Goal: Find specific page/section: Find specific page/section

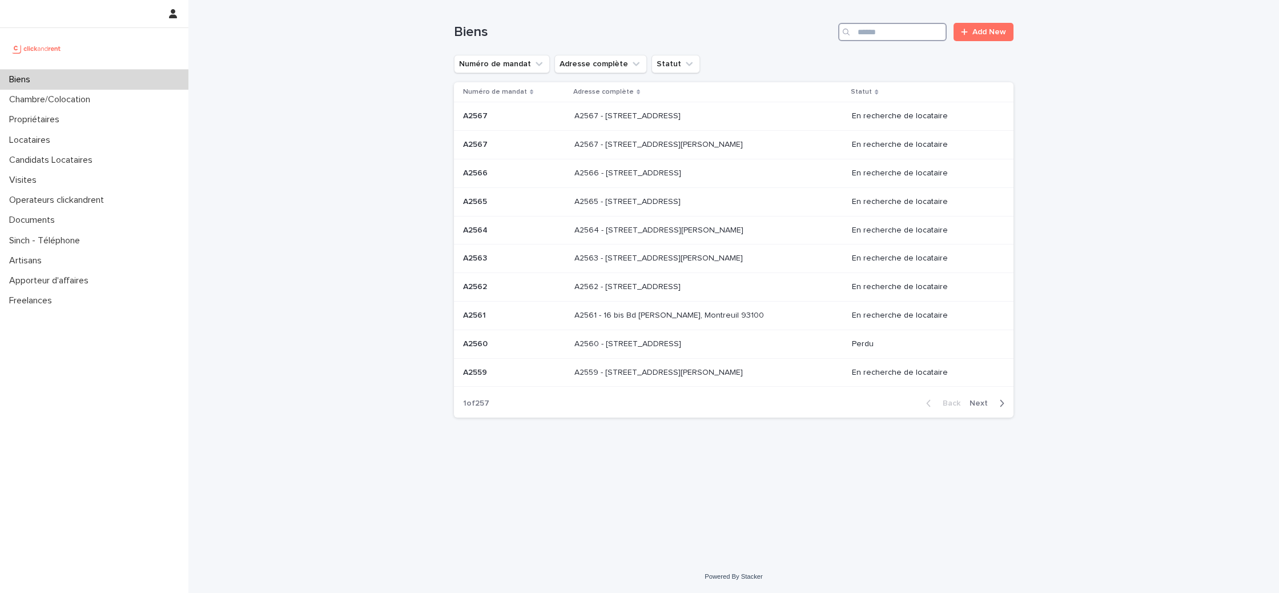
click at [907, 31] on input "Search" at bounding box center [892, 32] width 108 height 18
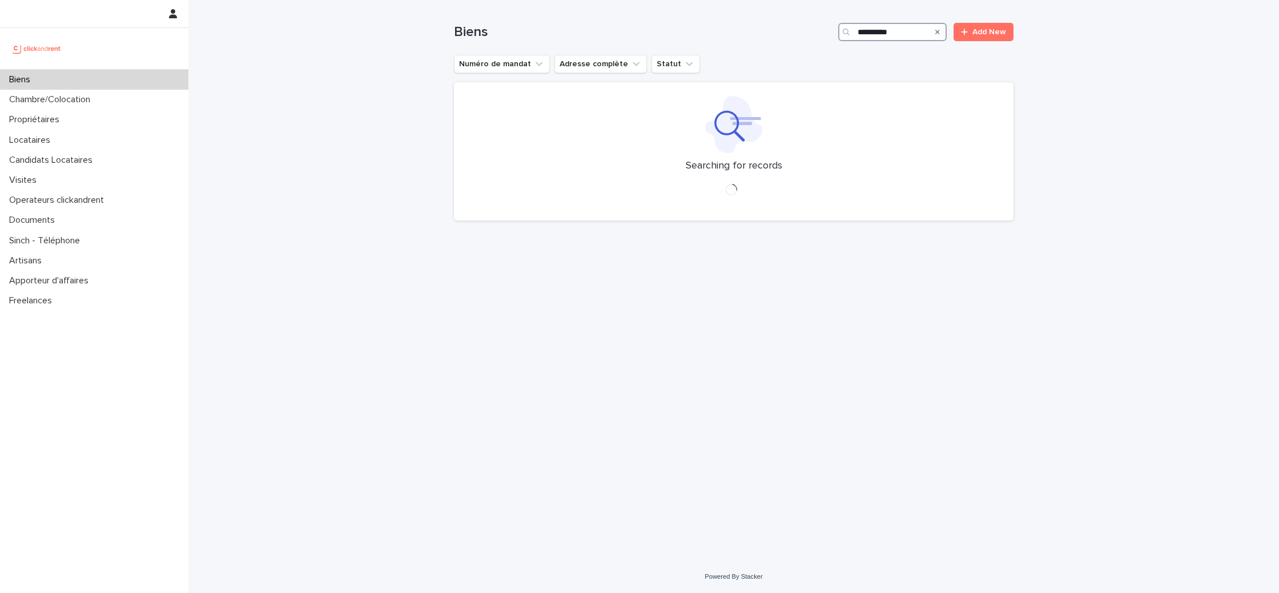
type input "**********"
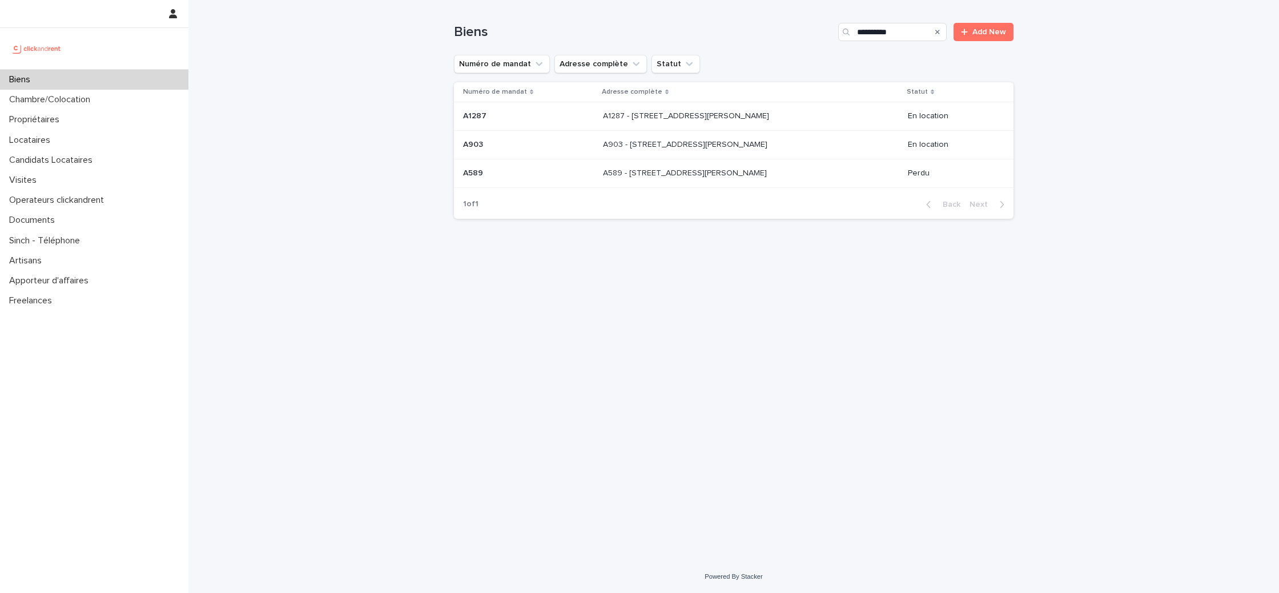
click at [664, 123] on div "A1287 - [STREET_ADDRESS][PERSON_NAME] - [STREET_ADDRESS][PERSON_NAME]" at bounding box center [751, 116] width 296 height 19
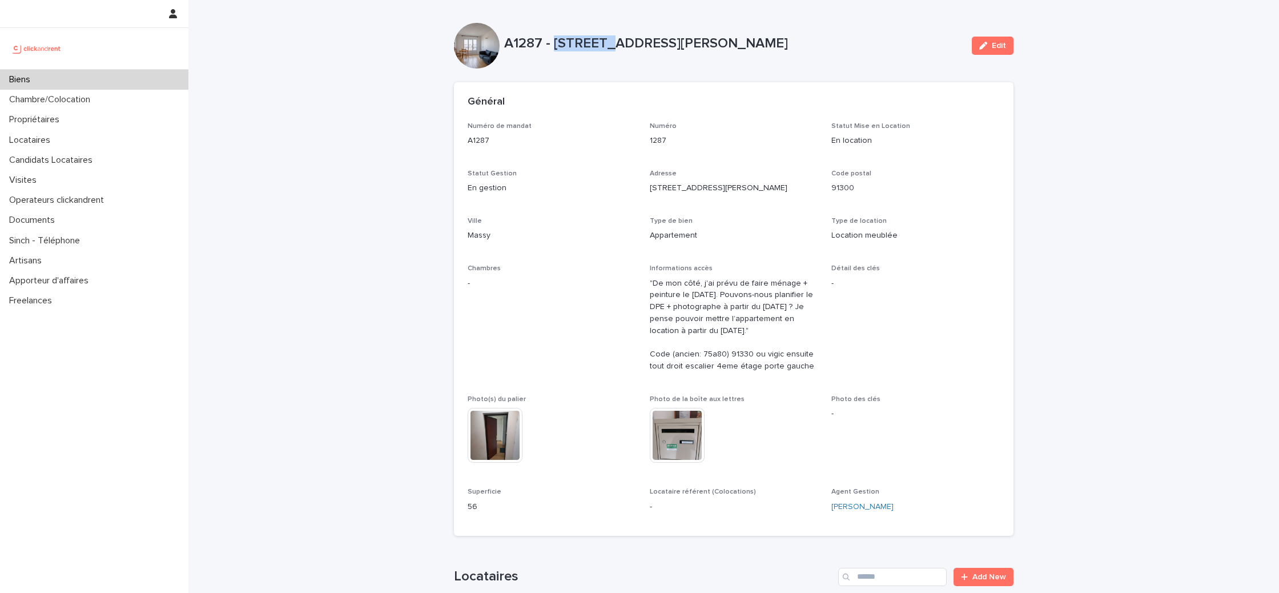
drag, startPoint x: 555, startPoint y: 42, endPoint x: 606, endPoint y: 40, distance: 51.4
click at [606, 40] on p "A1287 - [STREET_ADDRESS][PERSON_NAME]" at bounding box center [733, 43] width 458 height 17
click at [541, 34] on div "A1287 - [STREET_ADDRESS][PERSON_NAME]" at bounding box center [733, 42] width 458 height 19
click at [501, 46] on div at bounding box center [479, 46] width 50 height 46
drag, startPoint x: 506, startPoint y: 44, endPoint x: 900, endPoint y: 40, distance: 393.3
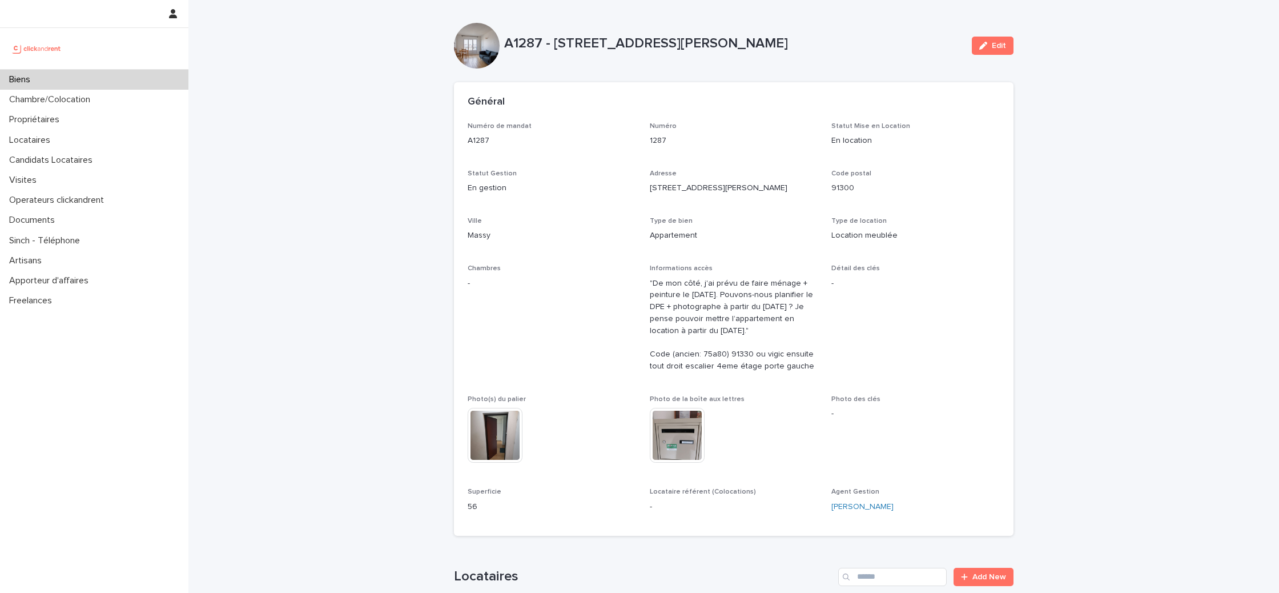
click at [900, 40] on p "A1287 - [STREET_ADDRESS][PERSON_NAME]" at bounding box center [733, 43] width 458 height 17
copy p "A1287 - [STREET_ADDRESS][PERSON_NAME]"
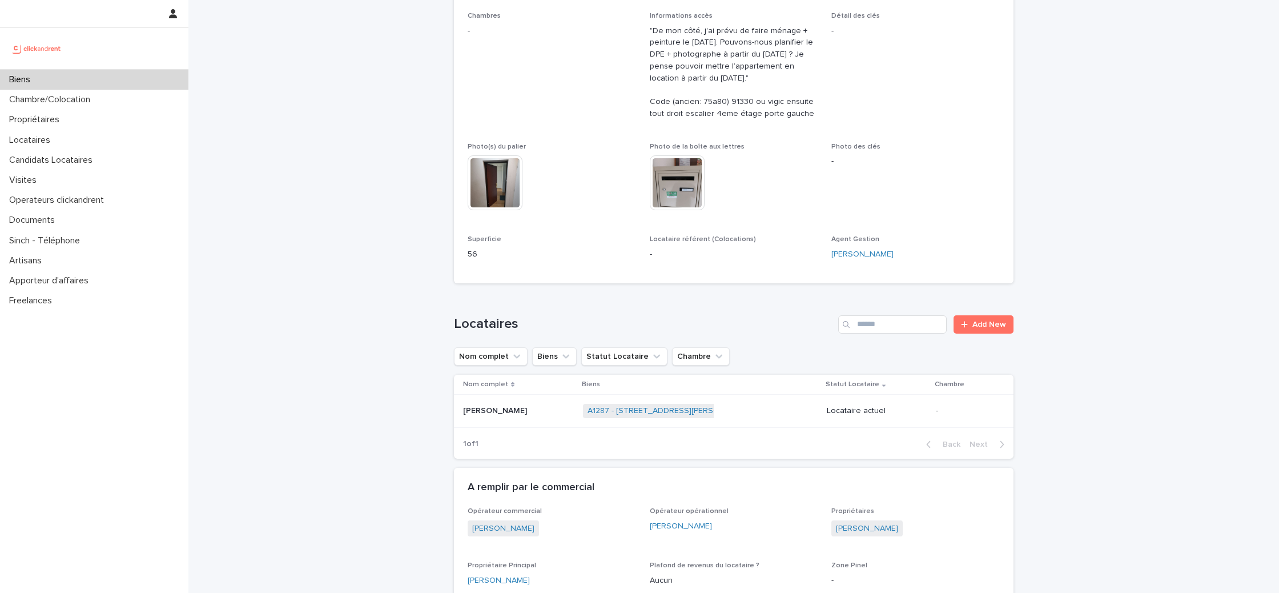
scroll to position [311, 0]
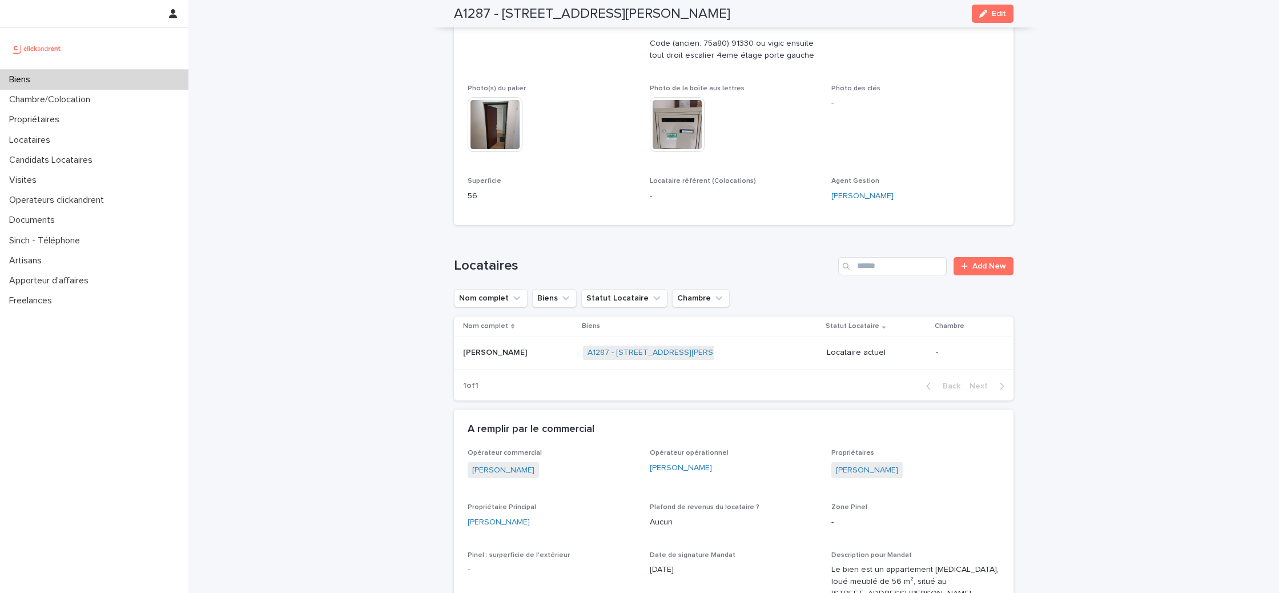
click at [481, 357] on p "[PERSON_NAME]" at bounding box center [496, 351] width 66 height 12
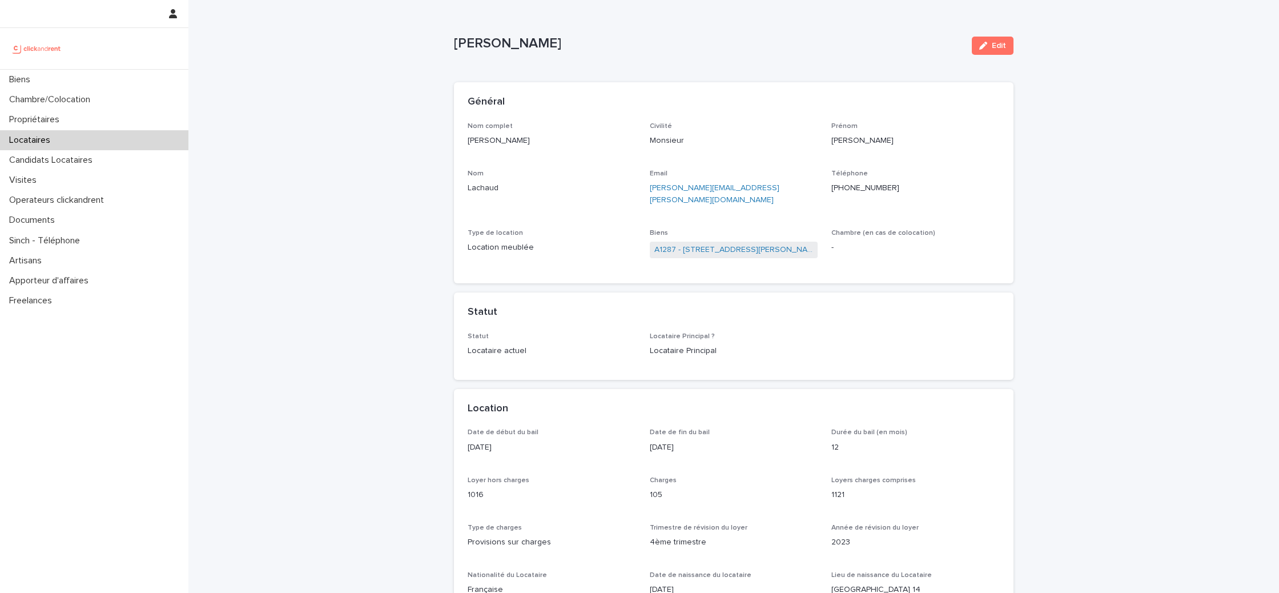
click at [798, 191] on p "guillaume.lachaud.logement@proton.me" at bounding box center [734, 194] width 168 height 24
drag, startPoint x: 889, startPoint y: 190, endPoint x: 827, endPoint y: 189, distance: 62.8
click at [827, 189] on div "Nom complet Guillaume Lachaud Civilité Monsieur Prénom Guillaume Nom Lachaud Em…" at bounding box center [734, 195] width 532 height 147
copy p "+33687910379"
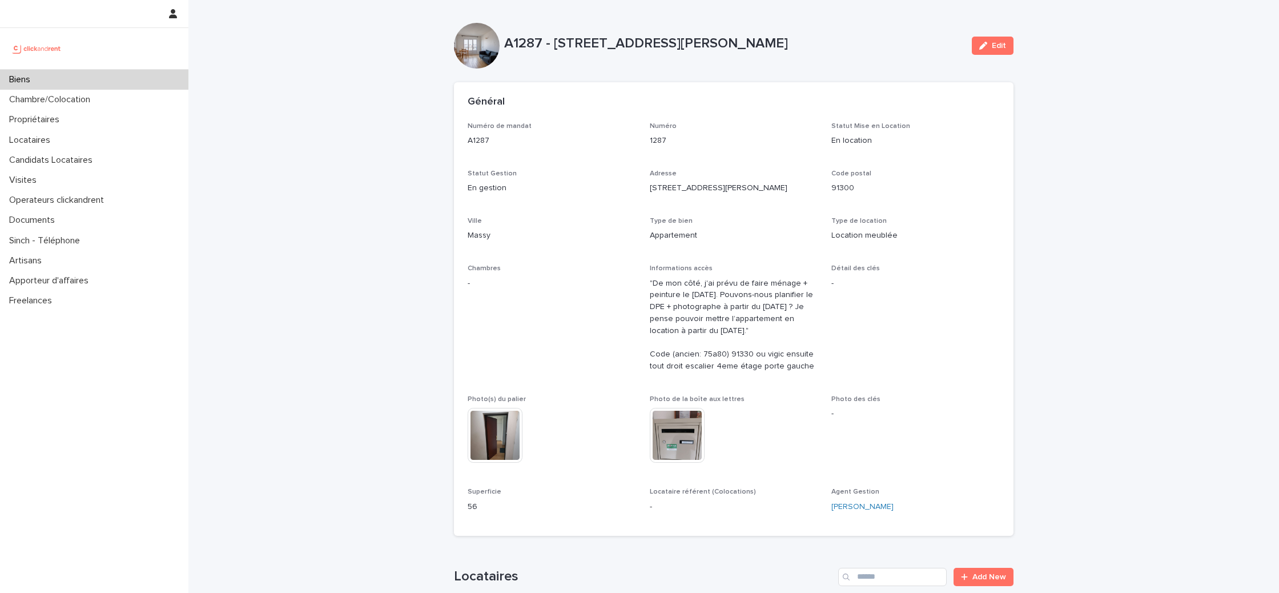
scroll to position [44, 0]
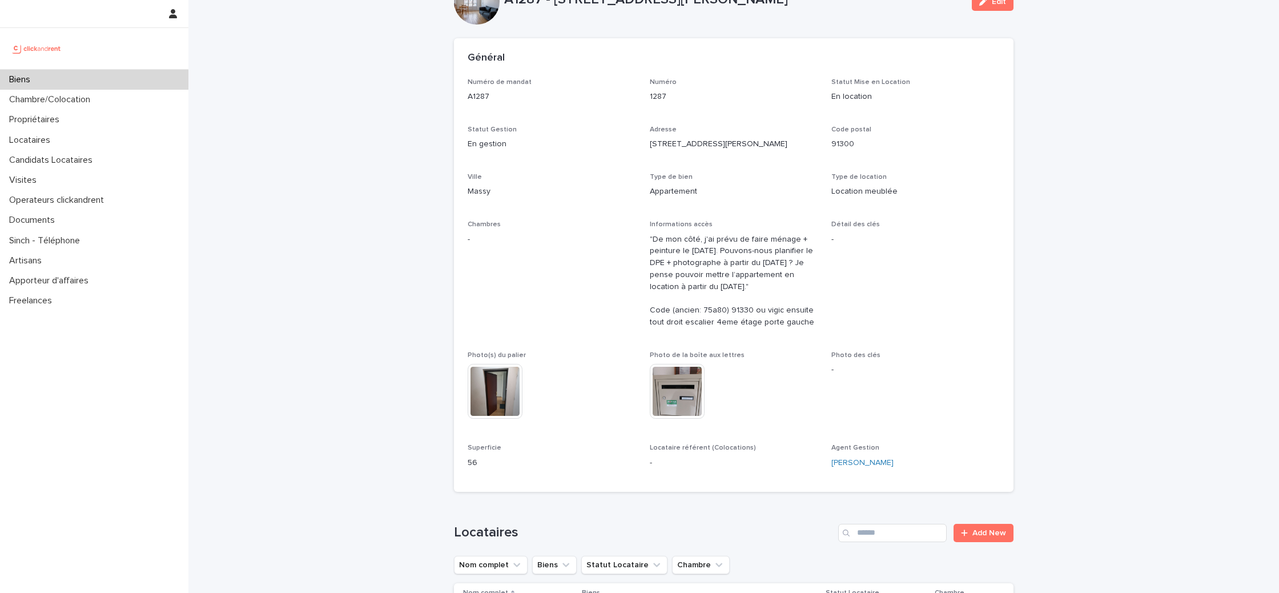
click at [740, 322] on p ""De mon côté, j'ai prévu de faire ménage + peinture le [DATE]. Pouvons-nous pla…" at bounding box center [734, 280] width 168 height 95
copy p "91330"
click at [828, 110] on div "Numéro de mandat A1287 Numéro 1287 Statut Mise en Location En location Statut G…" at bounding box center [734, 278] width 532 height 400
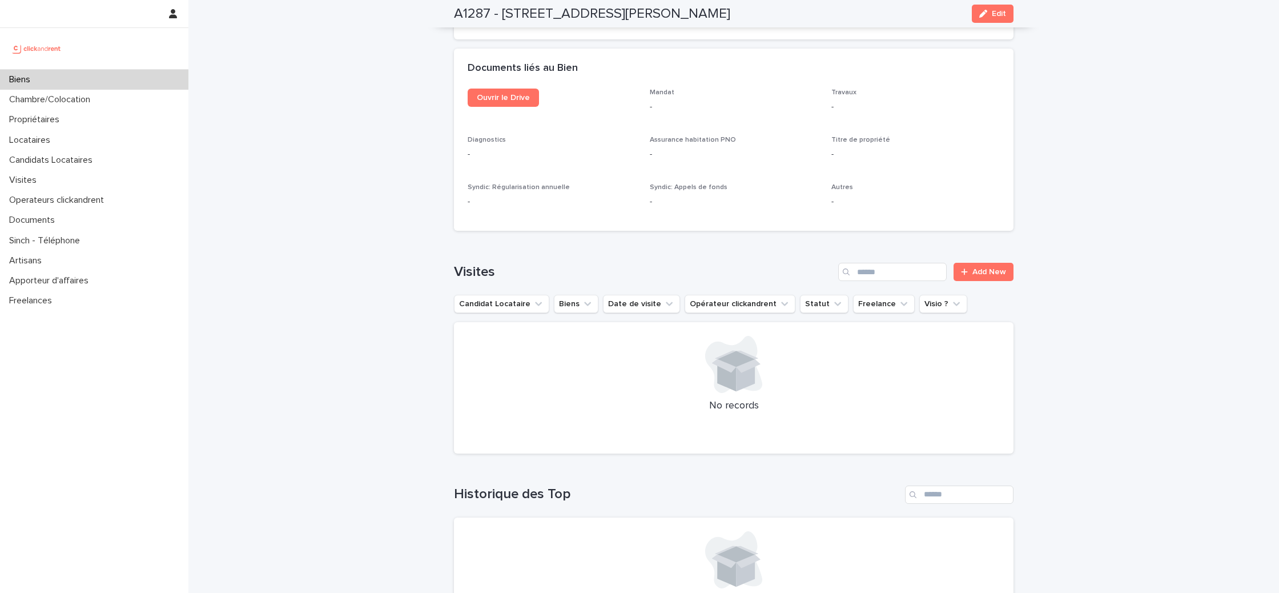
scroll to position [4156, 0]
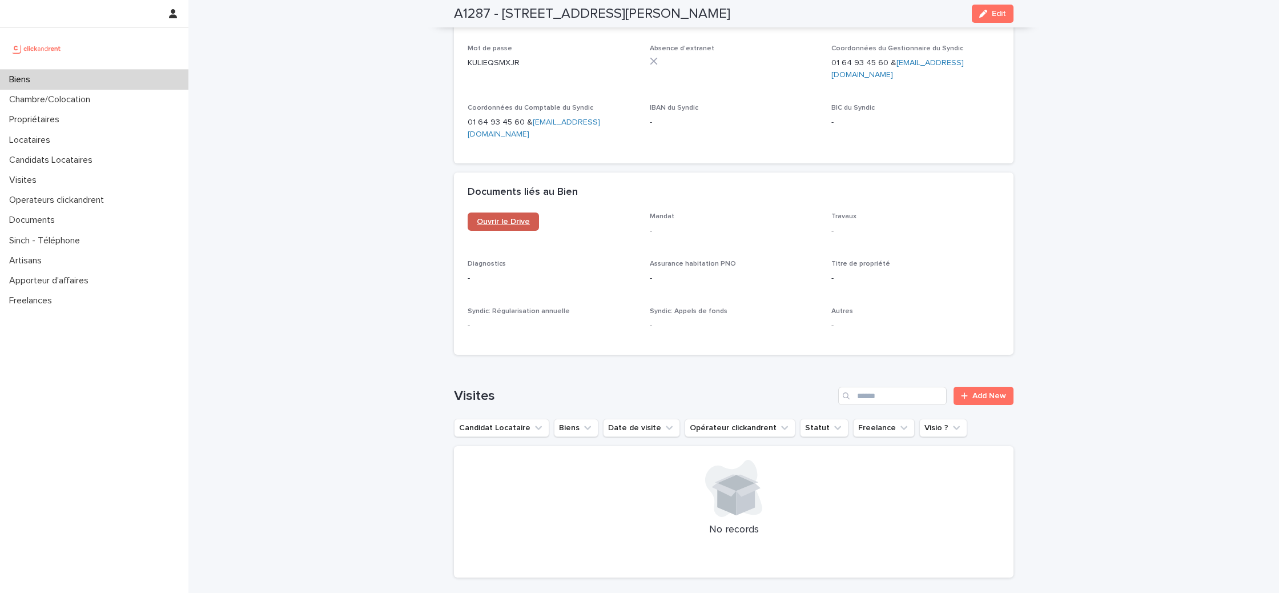
click at [496, 212] on link "Ouvrir le Drive" at bounding box center [503, 221] width 71 height 18
click at [65, 95] on p "Chambre/Colocation" at bounding box center [52, 99] width 95 height 11
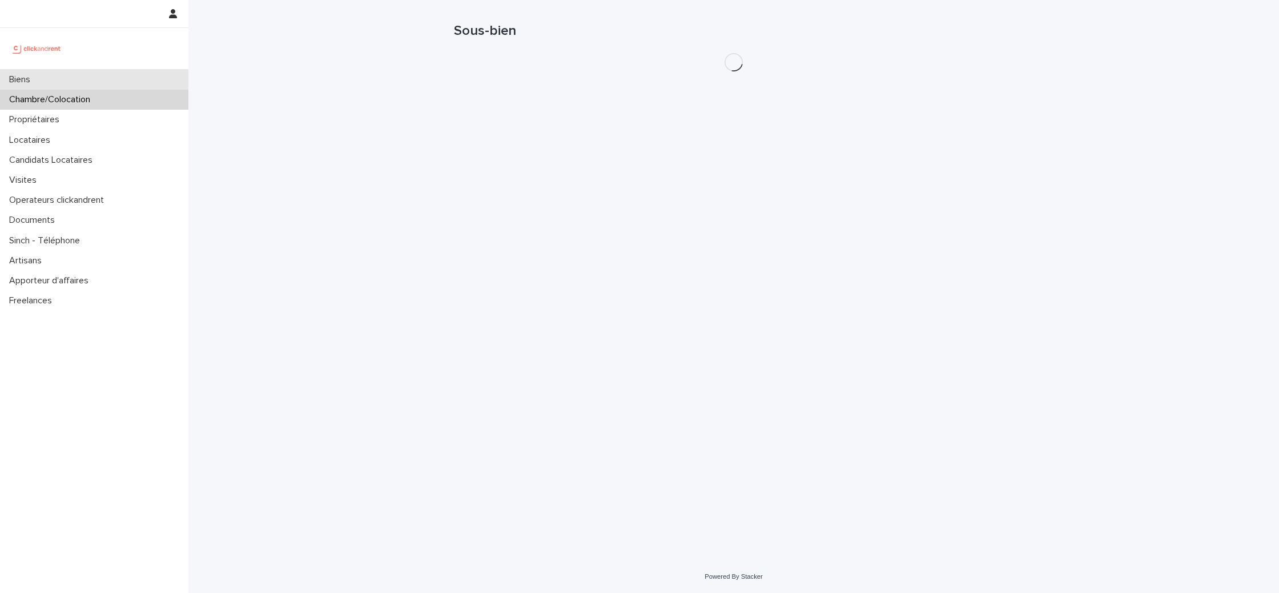
click at [52, 71] on div "Biens" at bounding box center [94, 80] width 188 height 20
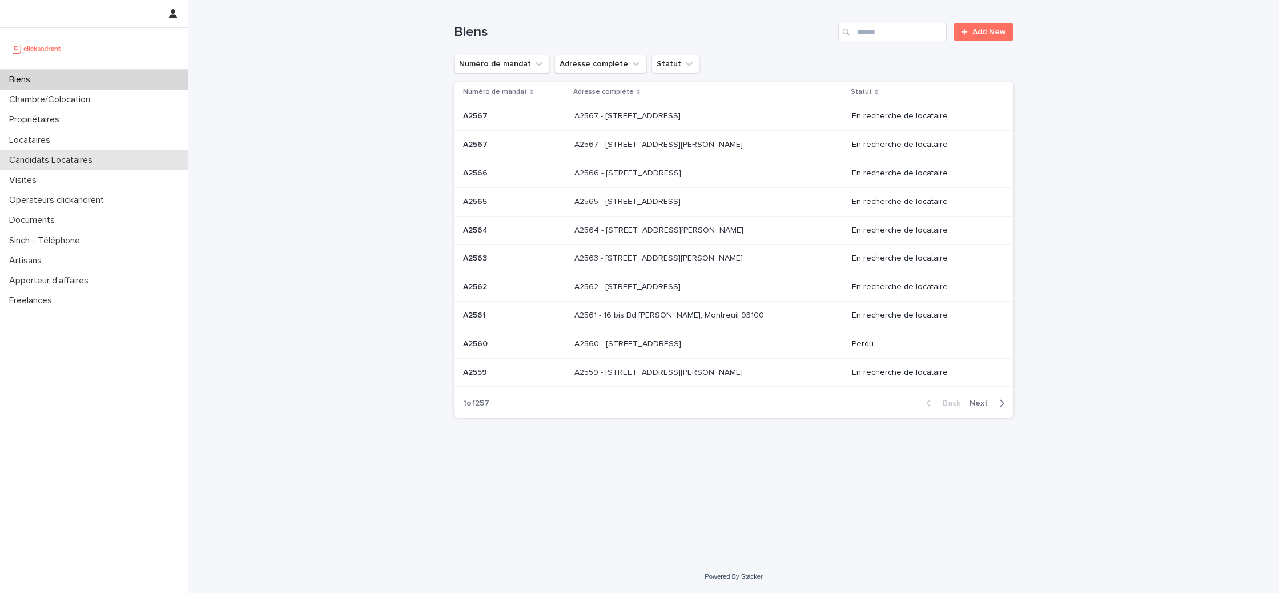
click at [58, 150] on div "Candidats Locataires" at bounding box center [94, 160] width 188 height 20
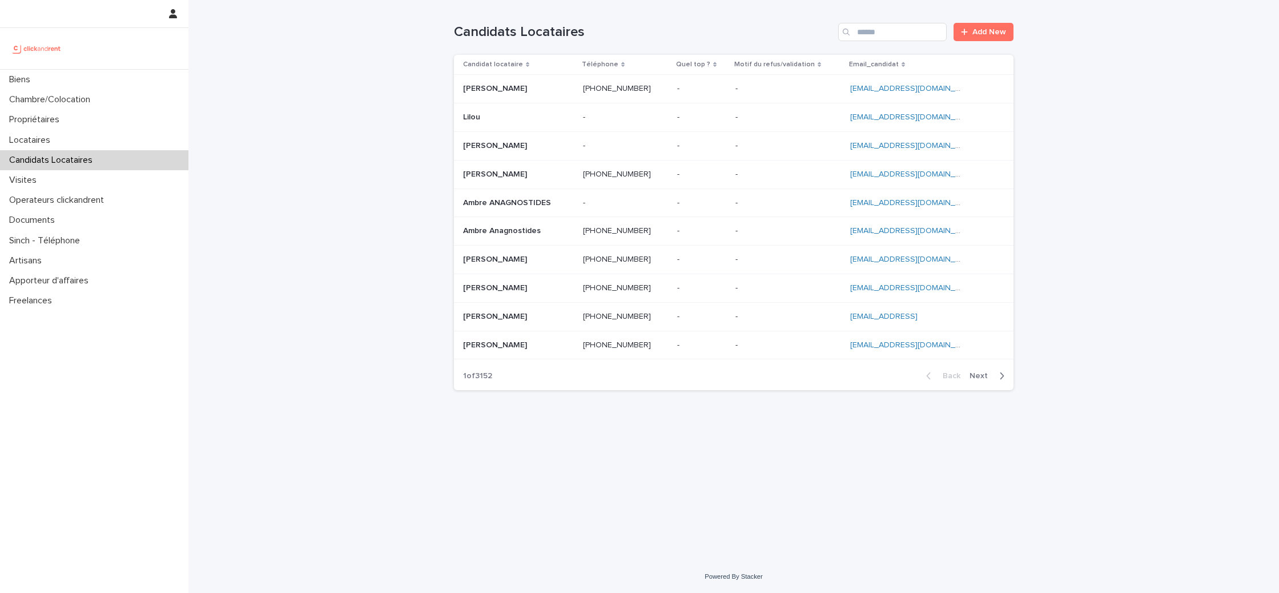
click at [101, 154] on div "Candidats Locataires" at bounding box center [94, 160] width 188 height 20
click at [89, 143] on div "Locataires" at bounding box center [94, 140] width 188 height 20
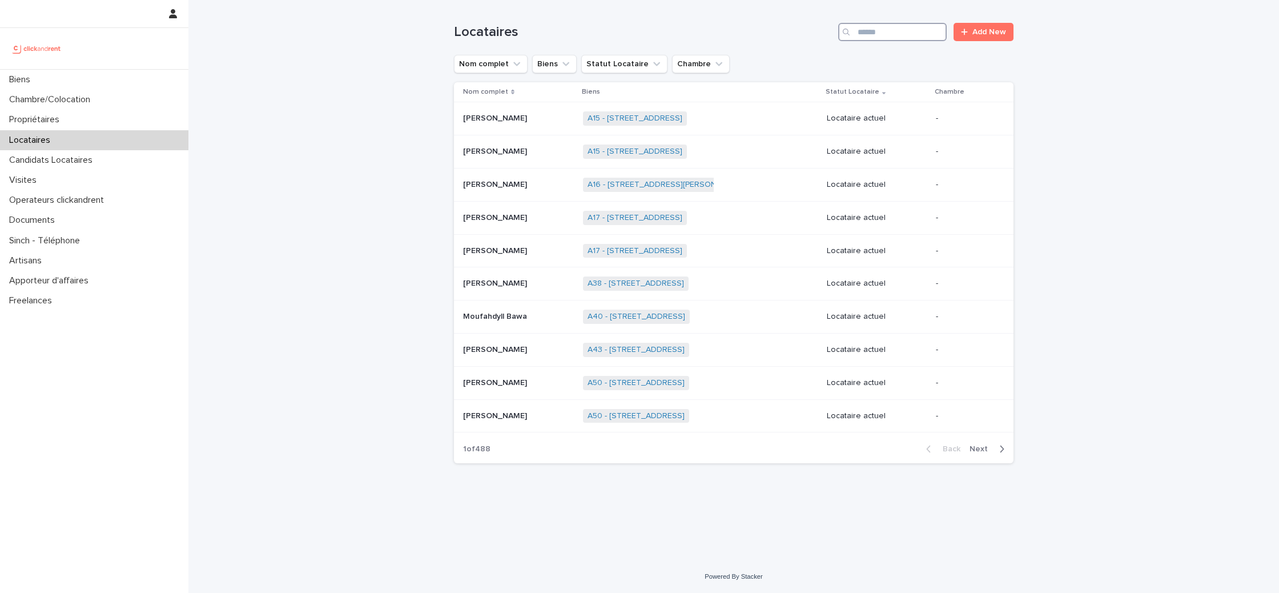
click at [917, 23] on input "Search" at bounding box center [892, 32] width 108 height 18
type input "*****"
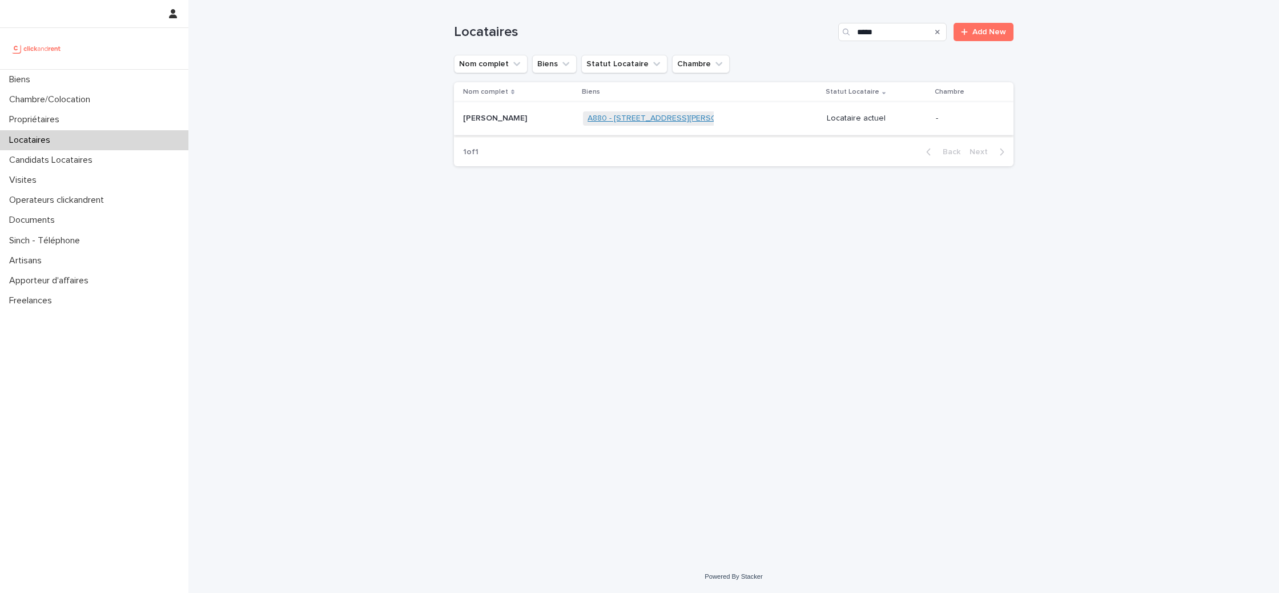
click at [615, 118] on link "A880 - 70 Avenue Claude Monet, Marseille 13014" at bounding box center [669, 119] width 164 height 10
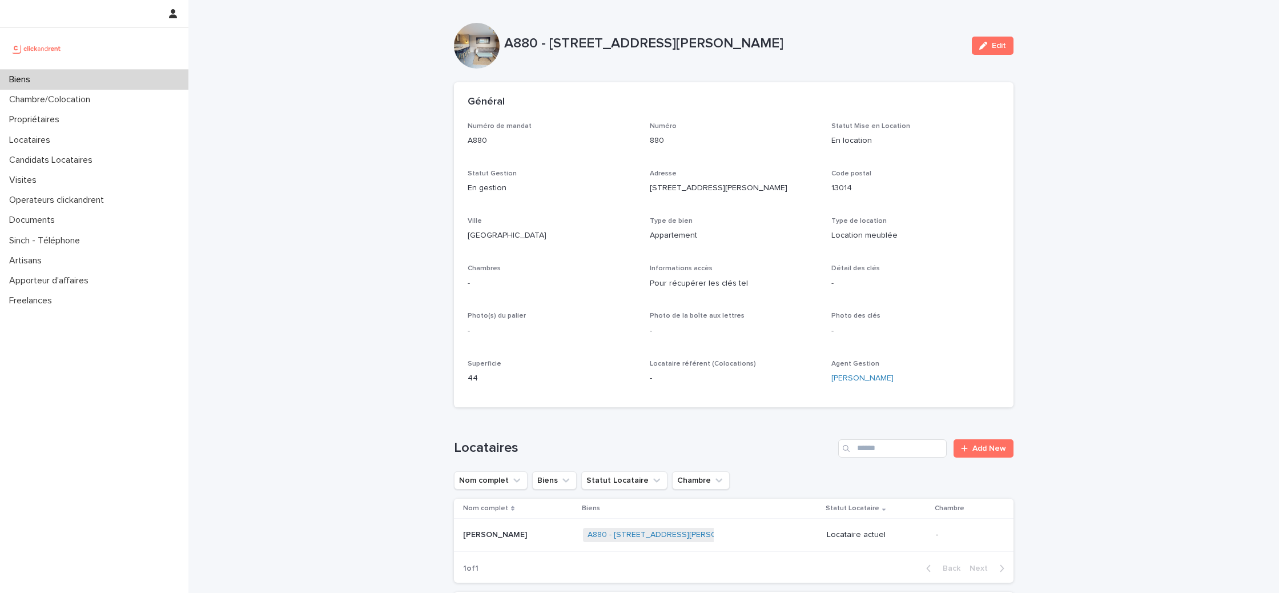
drag, startPoint x: 509, startPoint y: 42, endPoint x: 853, endPoint y: 42, distance: 344.2
click at [853, 42] on p "A880 - 70 Avenue Claude Monet, Marseille 13014" at bounding box center [733, 43] width 458 height 17
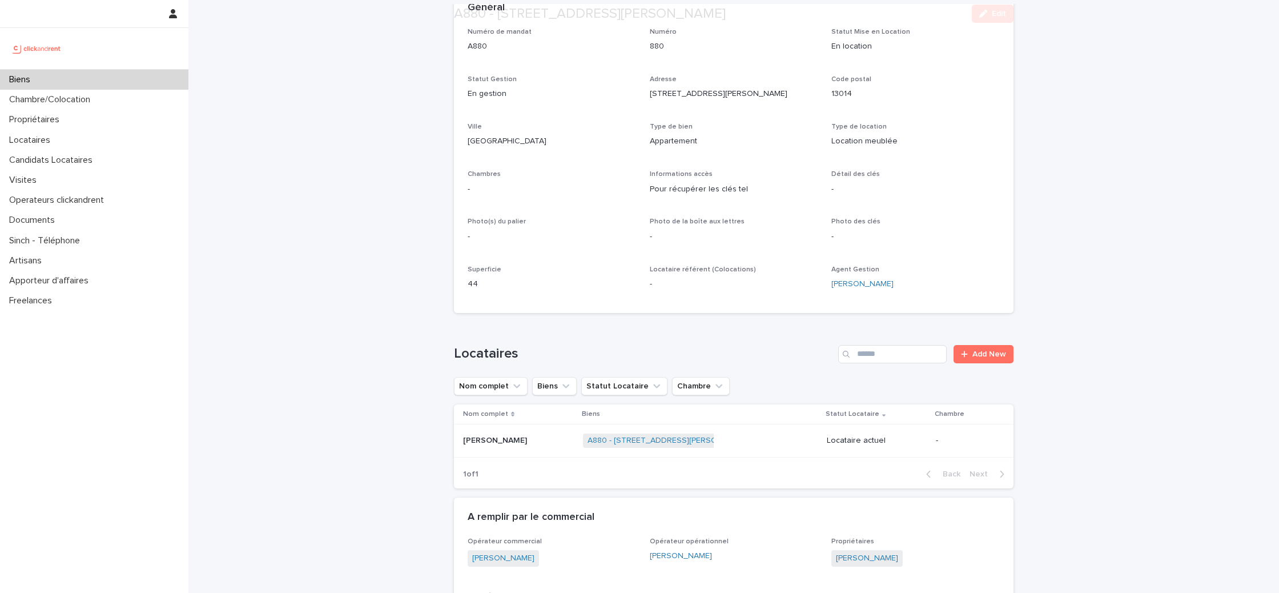
scroll to position [96, 0]
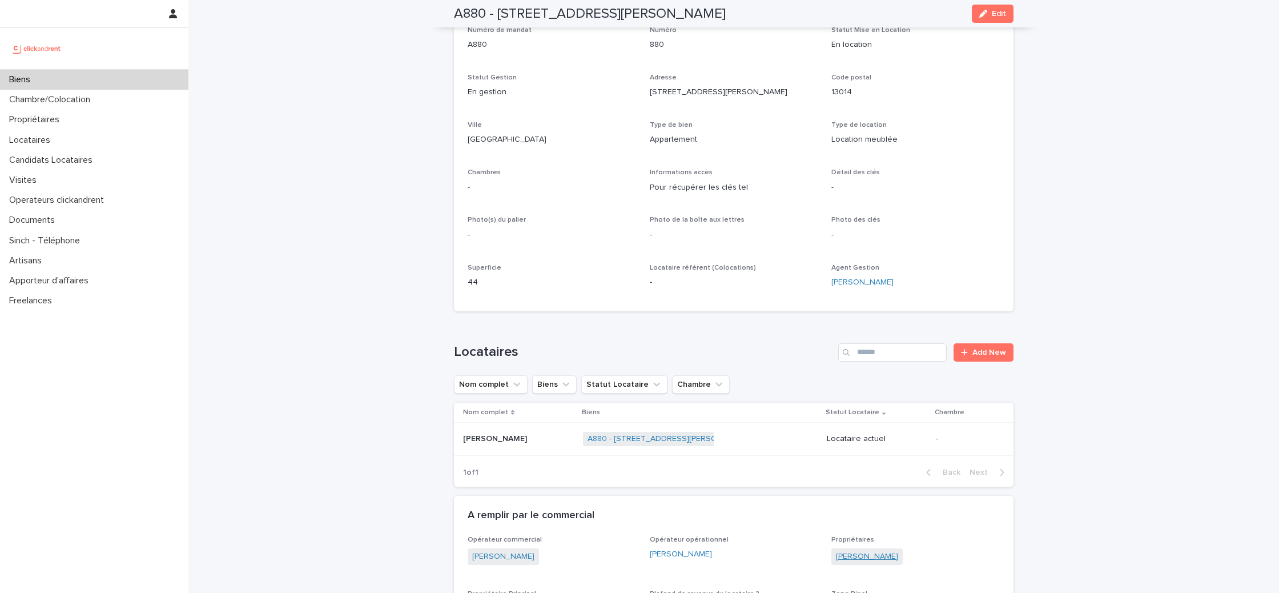
click at [882, 559] on link "Domenico Costanza" at bounding box center [867, 556] width 62 height 12
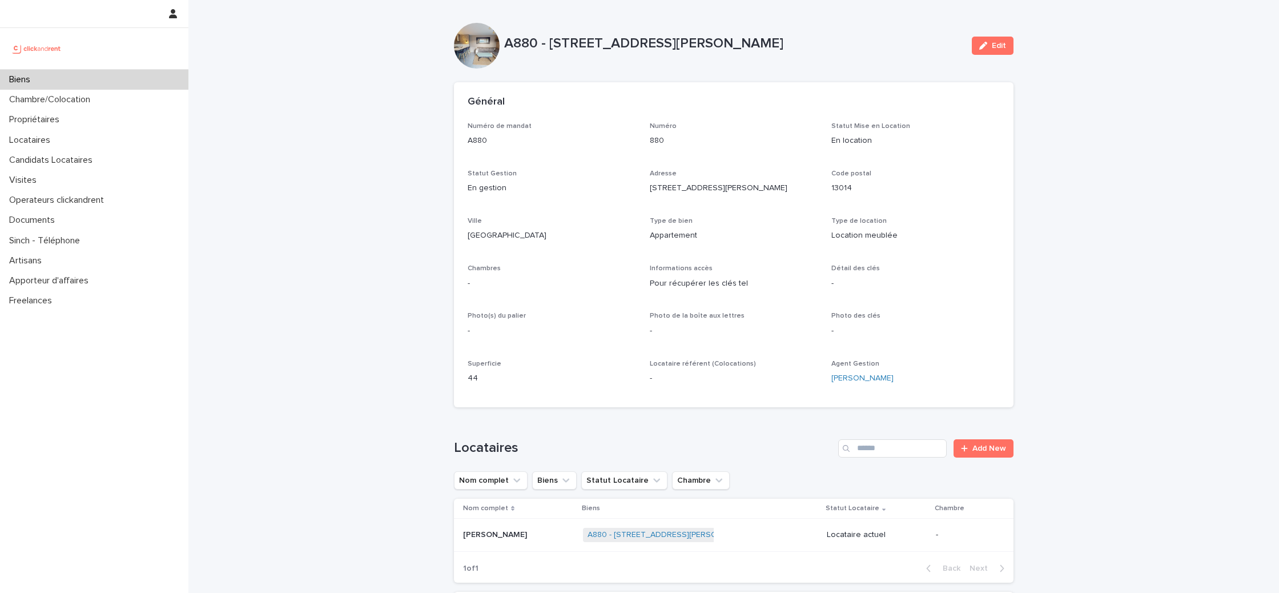
click at [486, 37] on div at bounding box center [477, 46] width 46 height 46
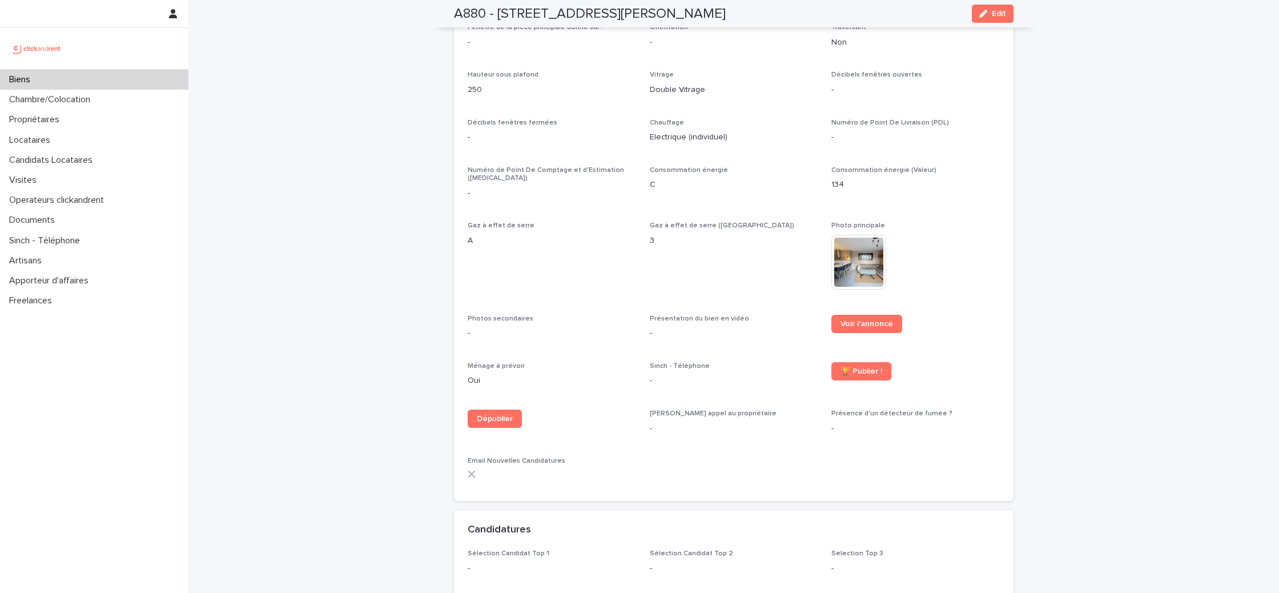
scroll to position [2648, 0]
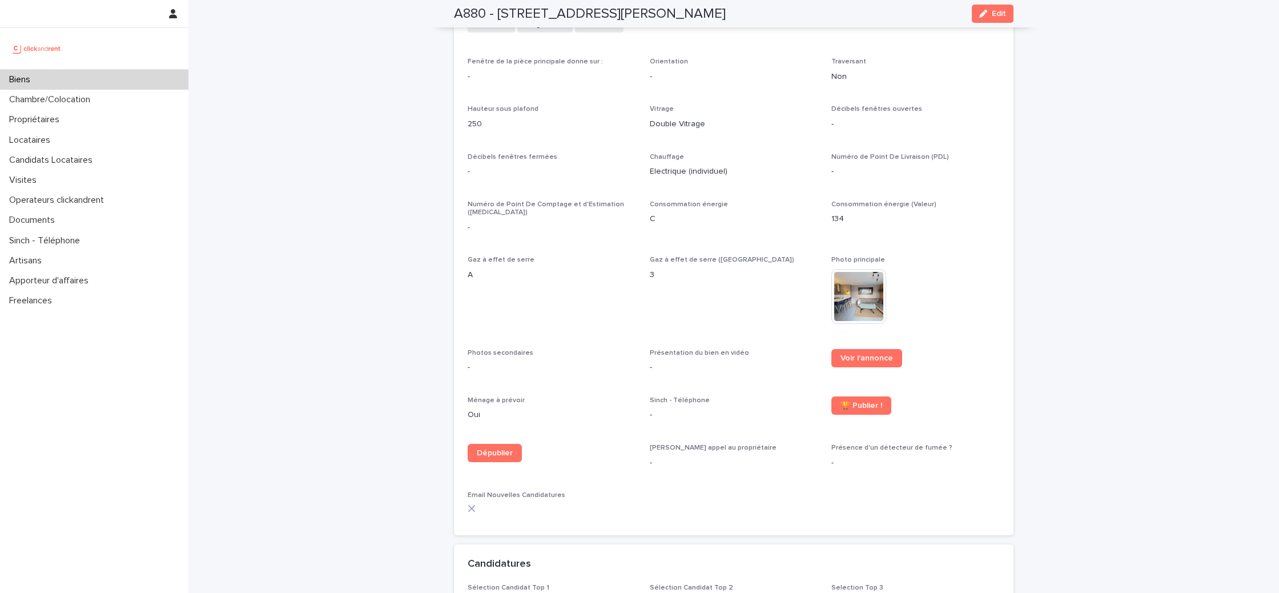
click at [840, 276] on img at bounding box center [858, 296] width 55 height 55
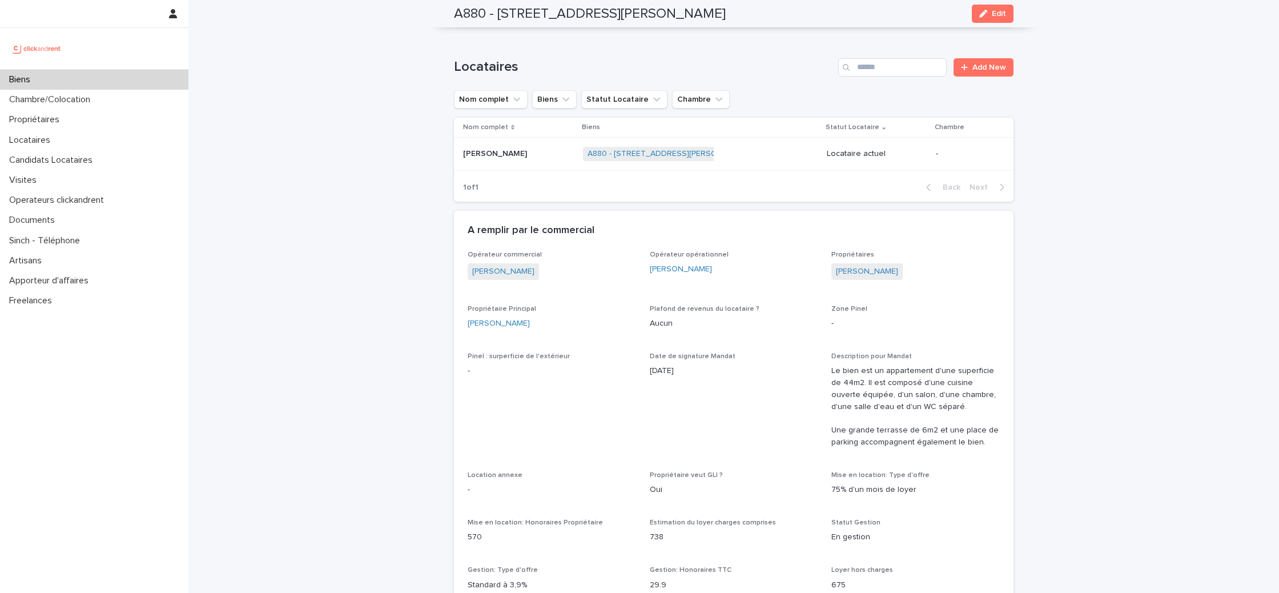
scroll to position [0, 0]
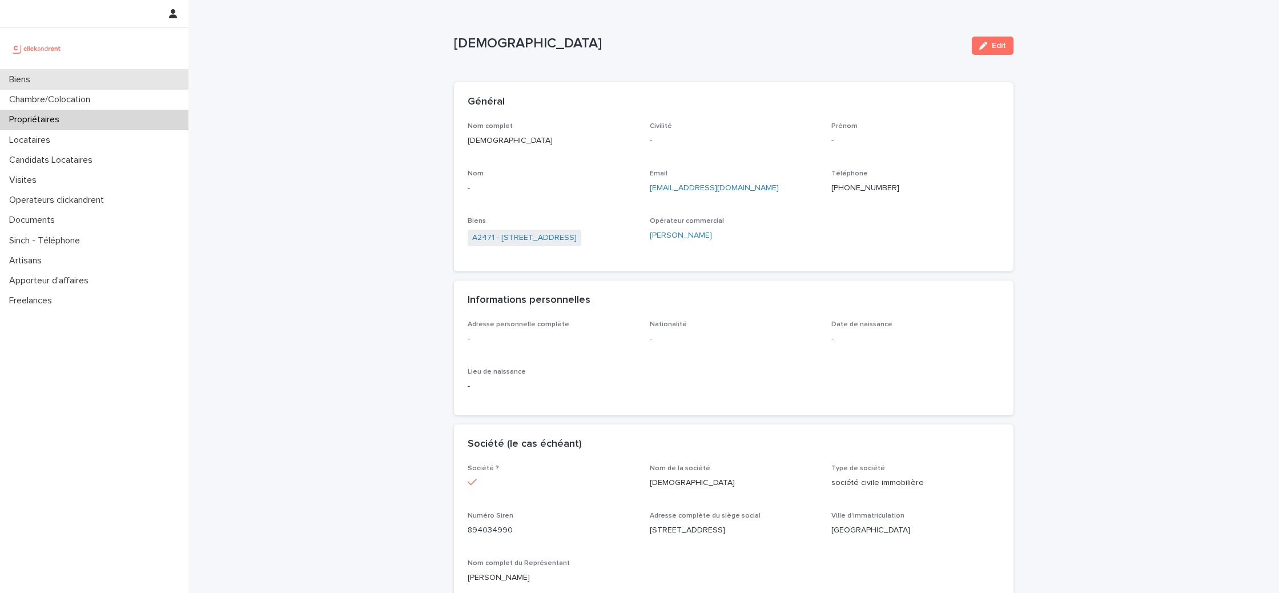
click at [79, 84] on div "Biens" at bounding box center [94, 80] width 188 height 20
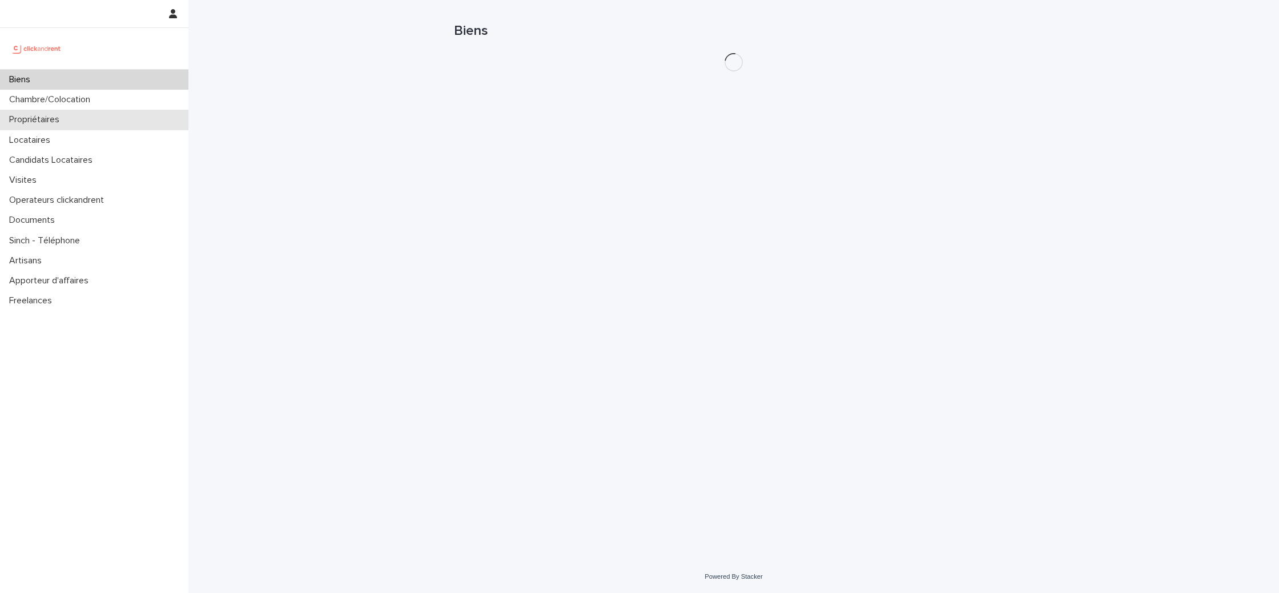
click at [105, 121] on div "Propriétaires" at bounding box center [94, 120] width 188 height 20
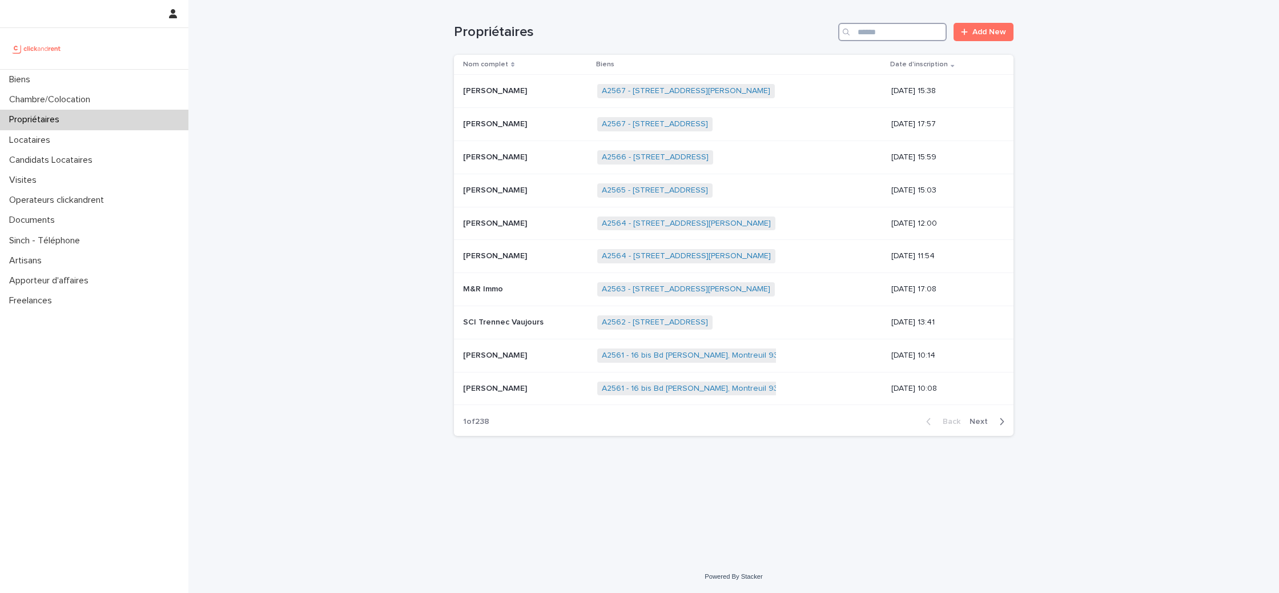
click at [924, 26] on input "Search" at bounding box center [892, 32] width 108 height 18
type input "******"
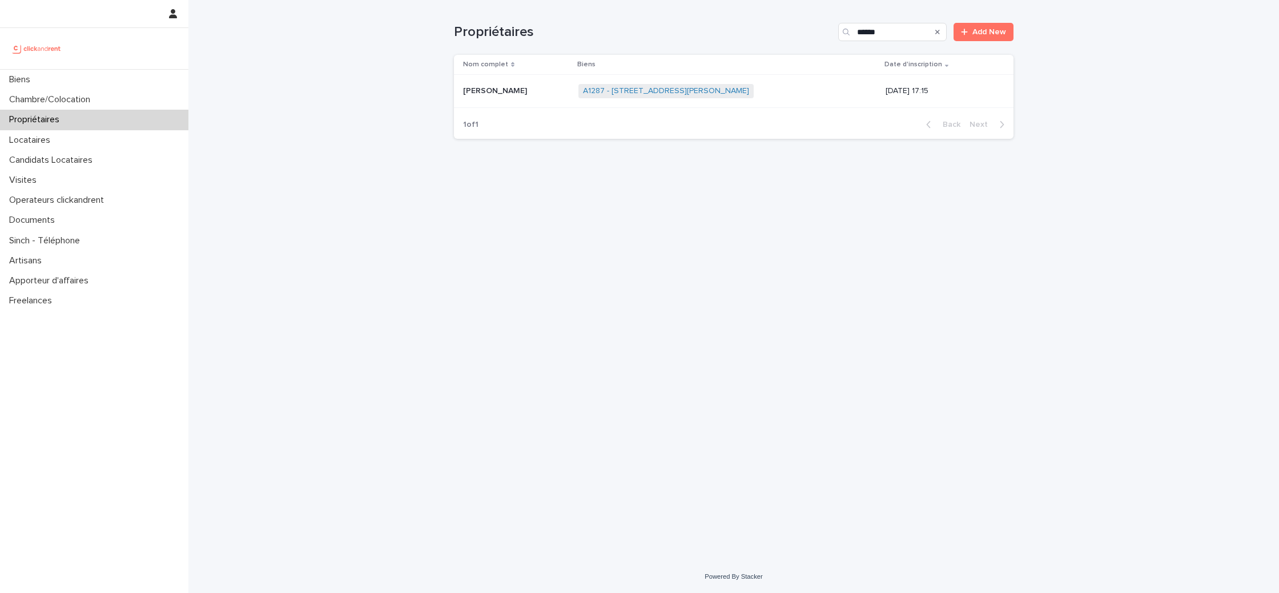
click at [506, 93] on p "[PERSON_NAME]" at bounding box center [496, 90] width 66 height 12
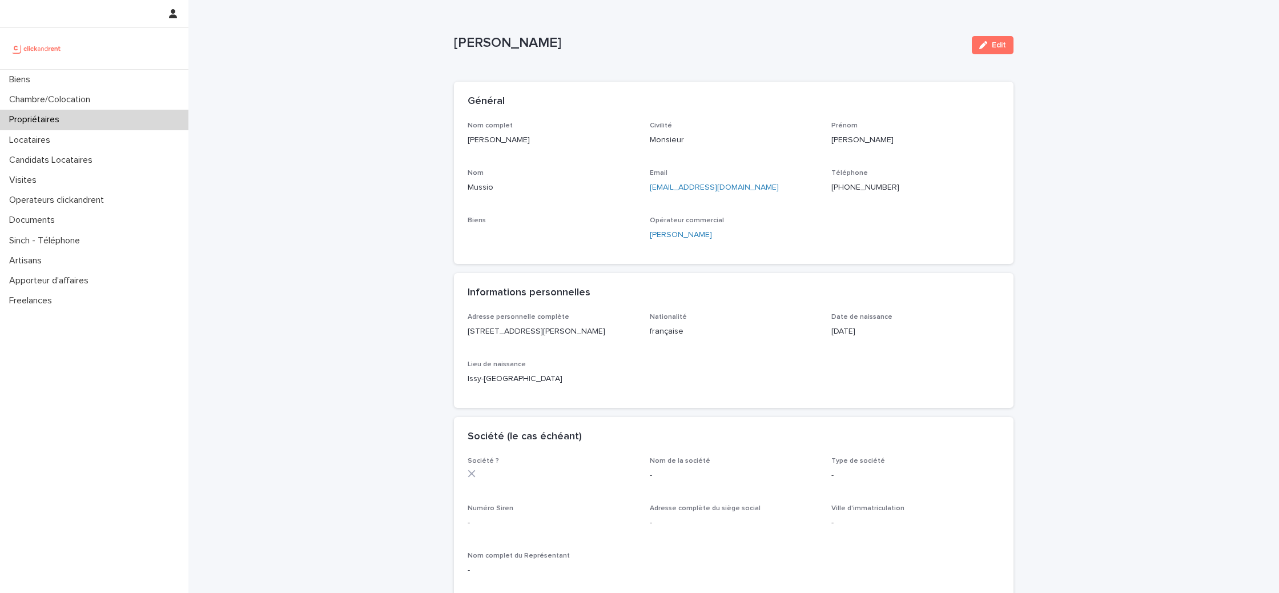
scroll to position [4, 0]
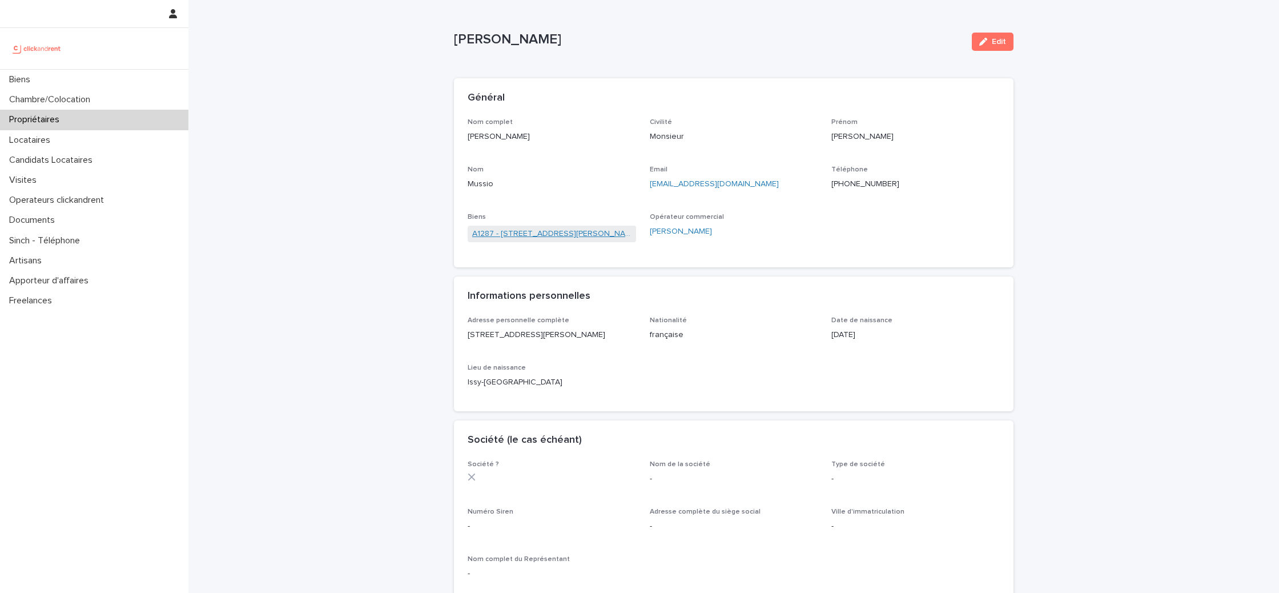
click at [554, 231] on link "A1287 - [STREET_ADDRESS][PERSON_NAME]" at bounding box center [551, 234] width 159 height 12
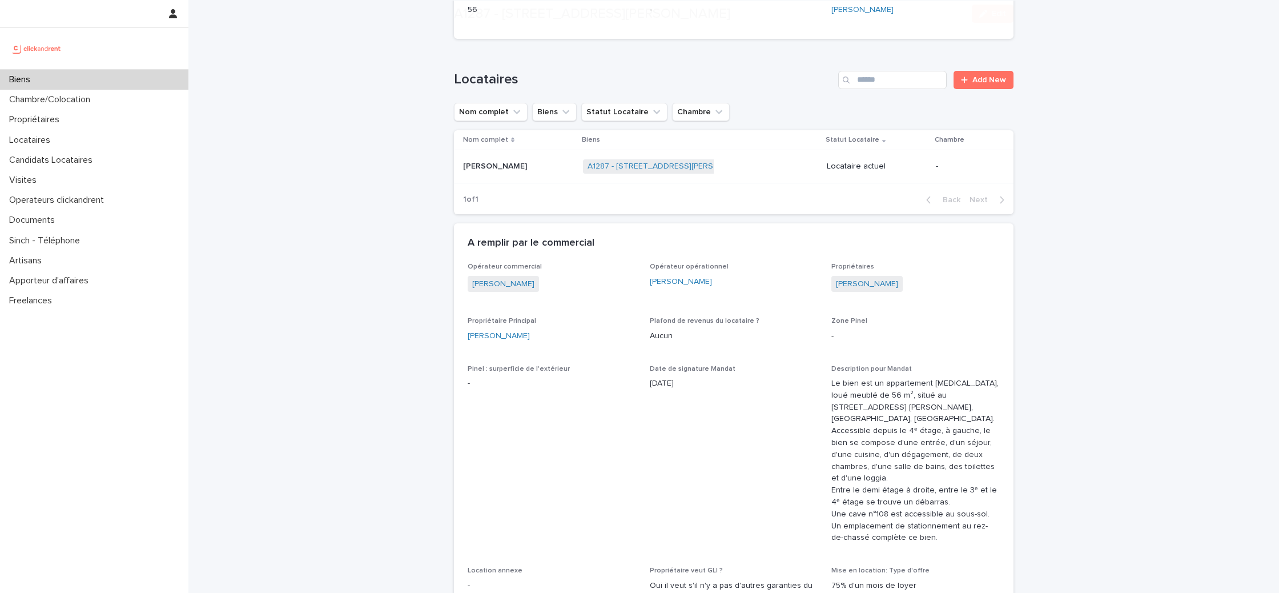
scroll to position [3567, 0]
